Goal: Information Seeking & Learning: Learn about a topic

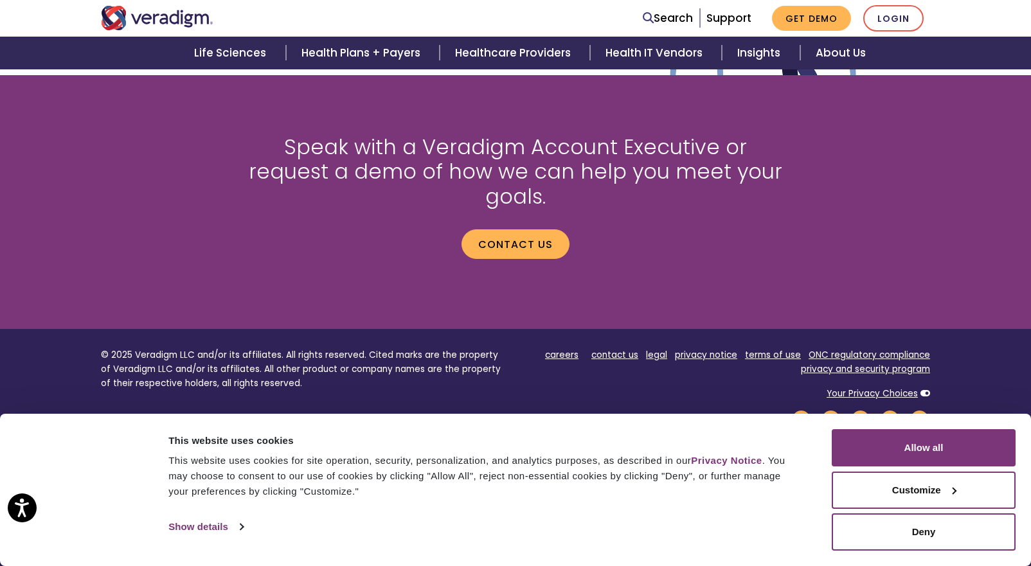
scroll to position [1730, 0]
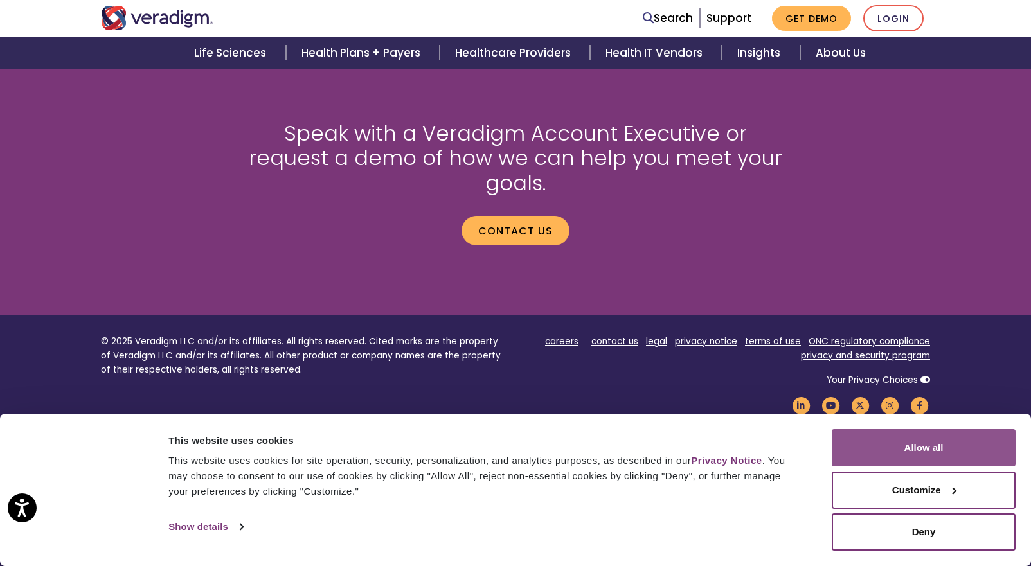
click at [887, 451] on button "Allow all" at bounding box center [924, 447] width 184 height 37
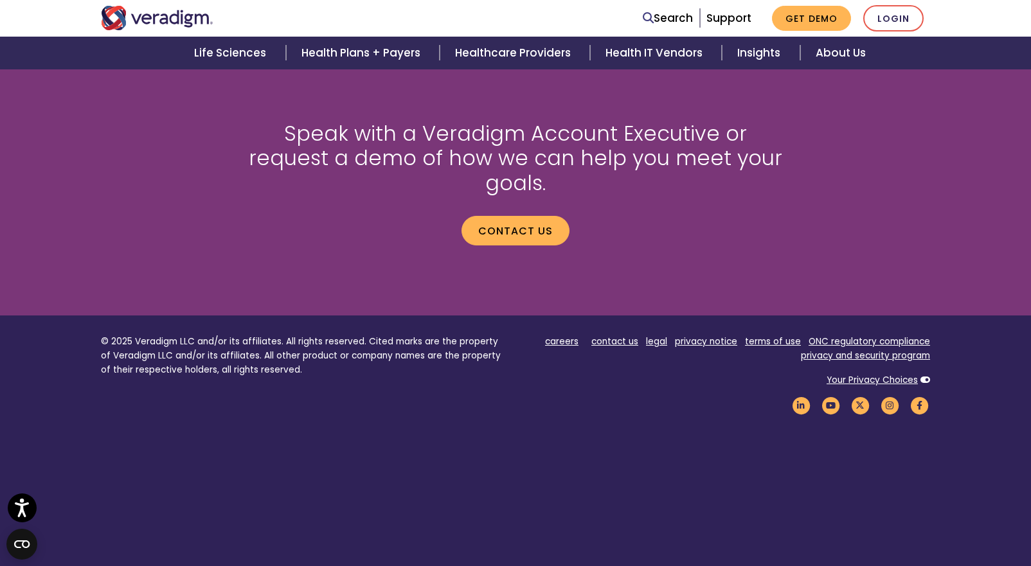
click at [727, 505] on footer "© 2025 Veradigm LLC and/or its affiliates. All rights reserved. Cited marks are…" at bounding box center [515, 451] width 1031 height 270
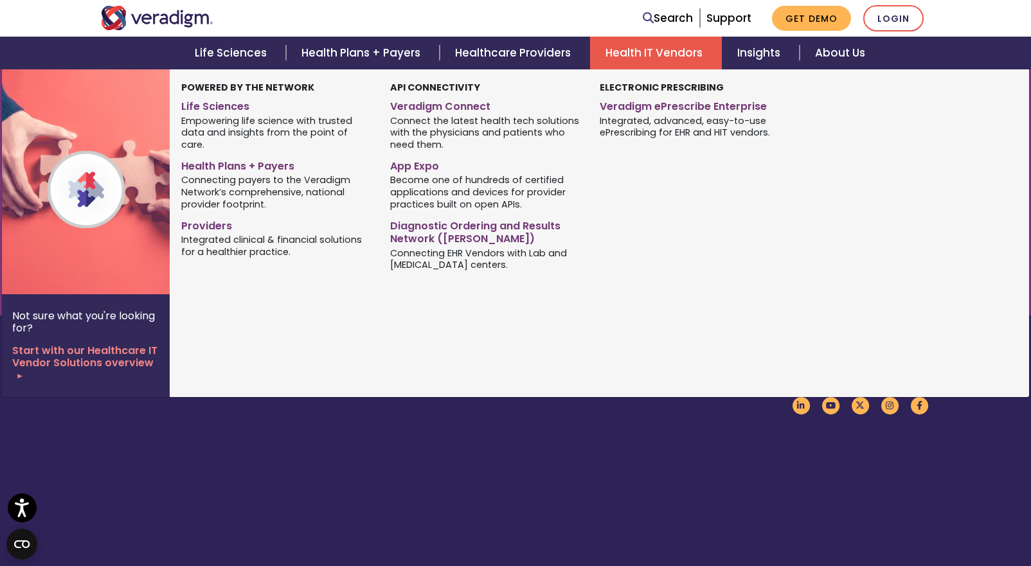
click at [628, 53] on link "Health IT Vendors" at bounding box center [656, 53] width 132 height 33
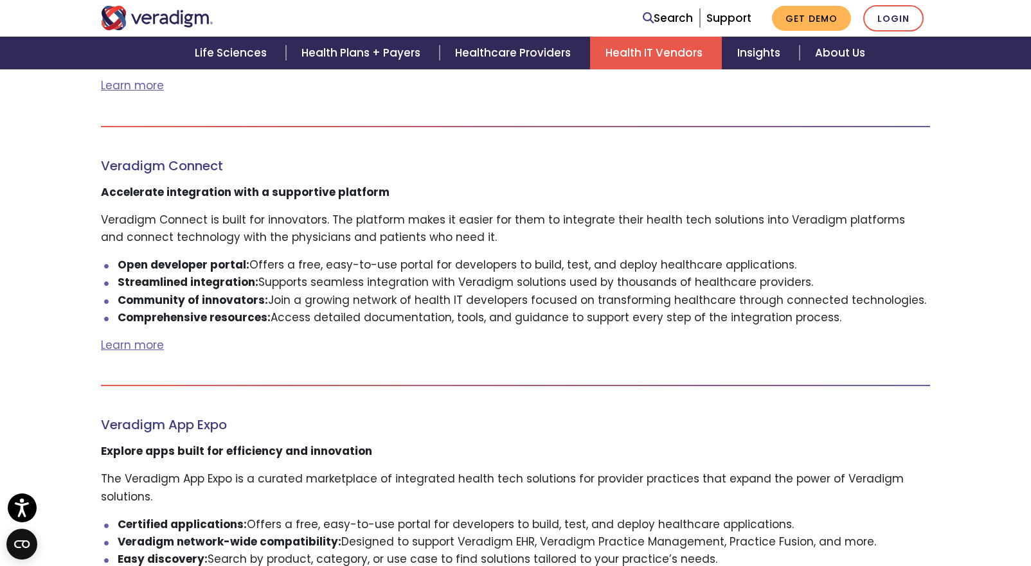
scroll to position [1414, 0]
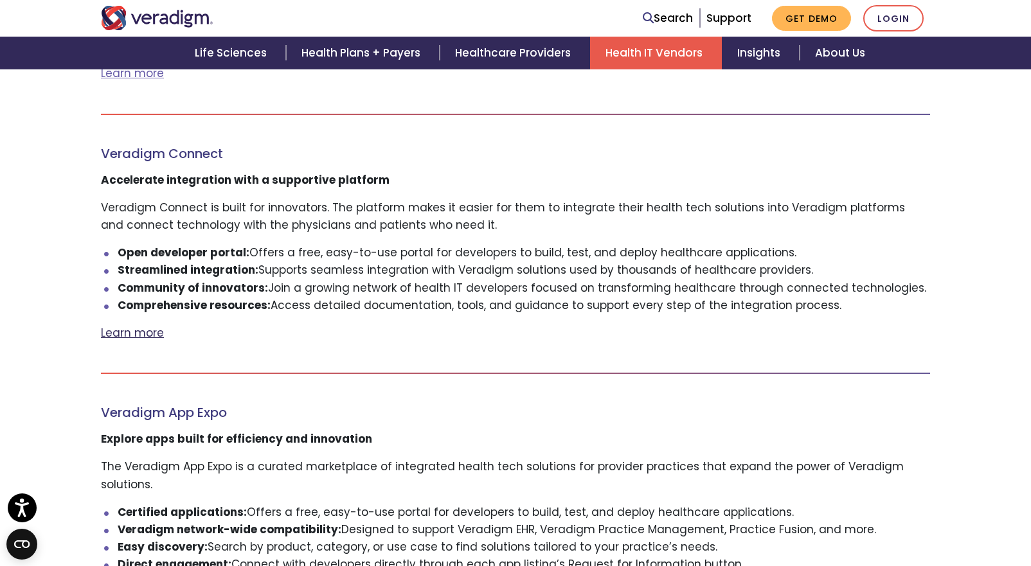
click at [134, 325] on link "Learn more" at bounding box center [132, 332] width 63 height 15
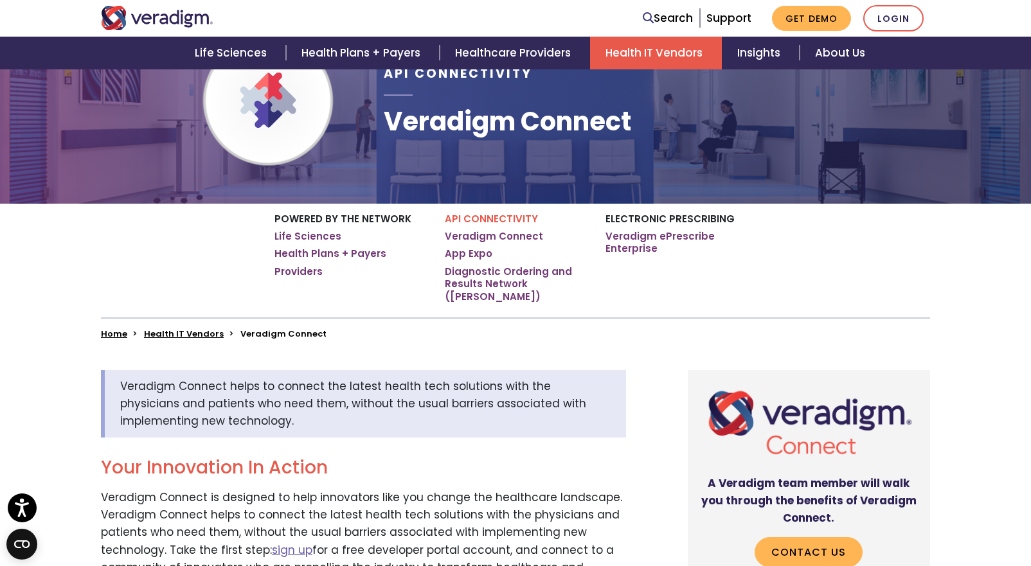
scroll to position [64, 0]
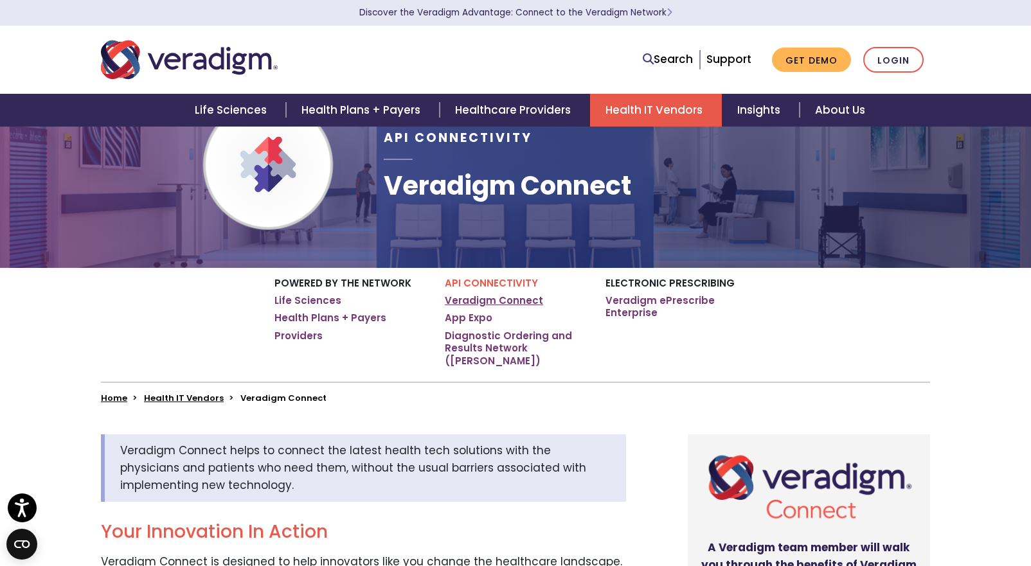
click at [463, 302] on link "Veradigm Connect" at bounding box center [494, 300] width 98 height 13
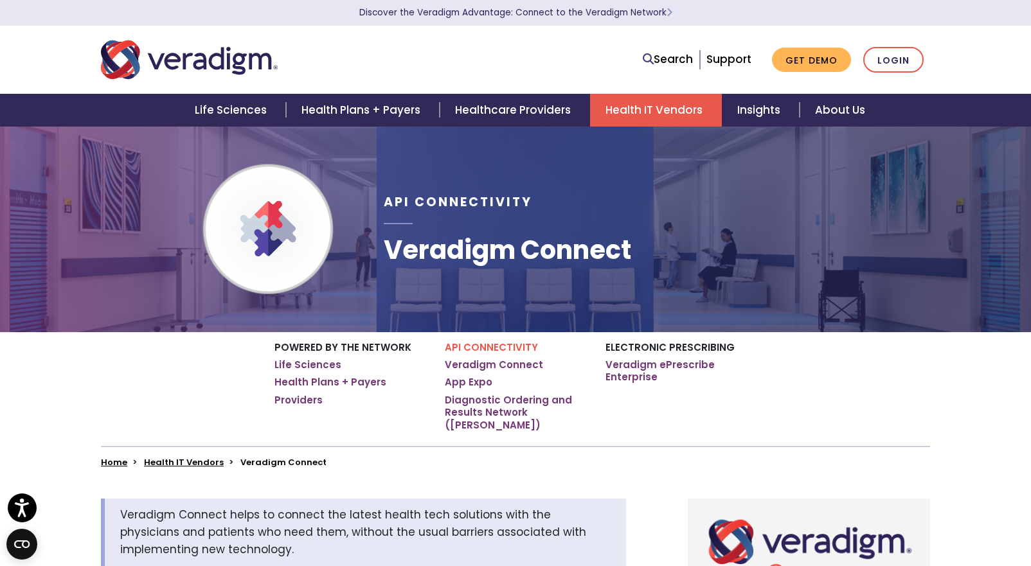
click at [476, 350] on p "API Connectivity" at bounding box center [515, 348] width 141 height 12
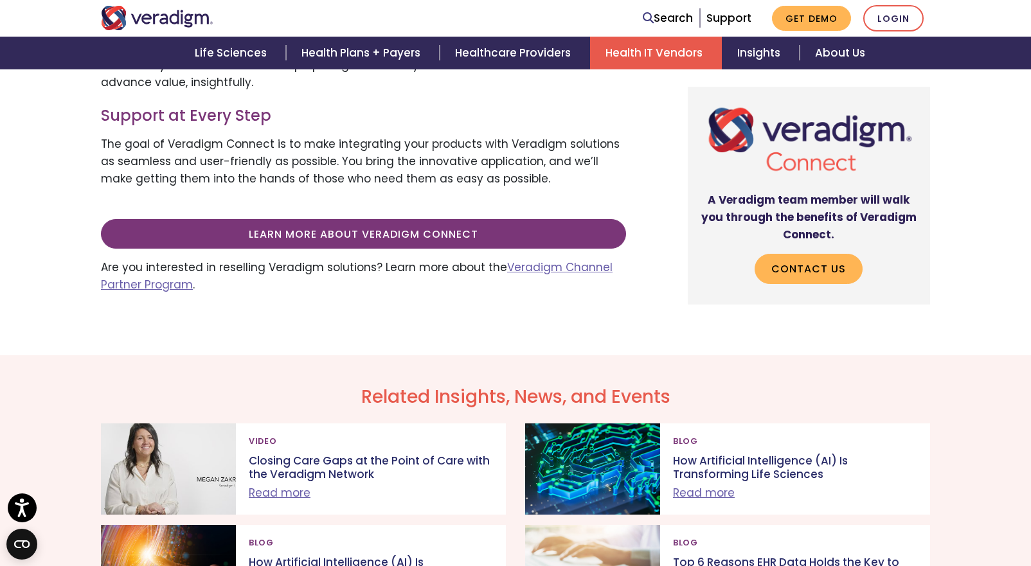
scroll to position [643, 0]
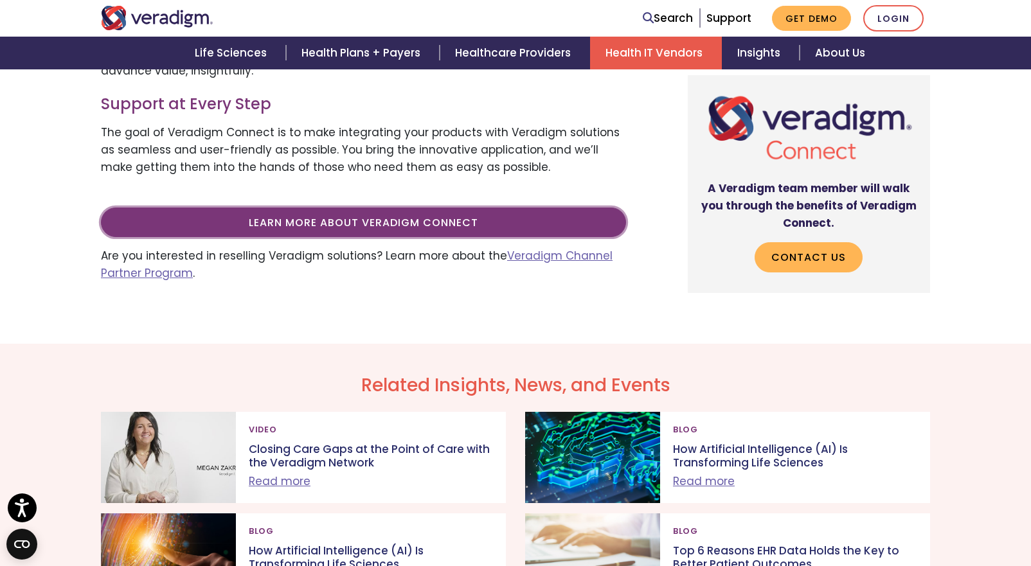
click at [386, 212] on link "Learn more about Veradigm Connect" at bounding box center [363, 223] width 525 height 30
